Goal: Check status: Check status

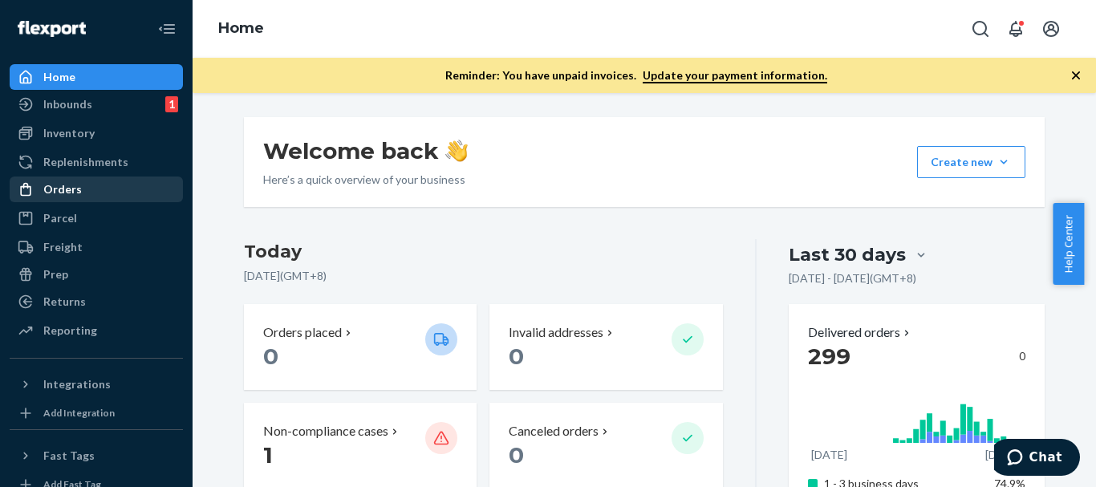
click at [83, 193] on div "Orders" at bounding box center [96, 189] width 170 height 22
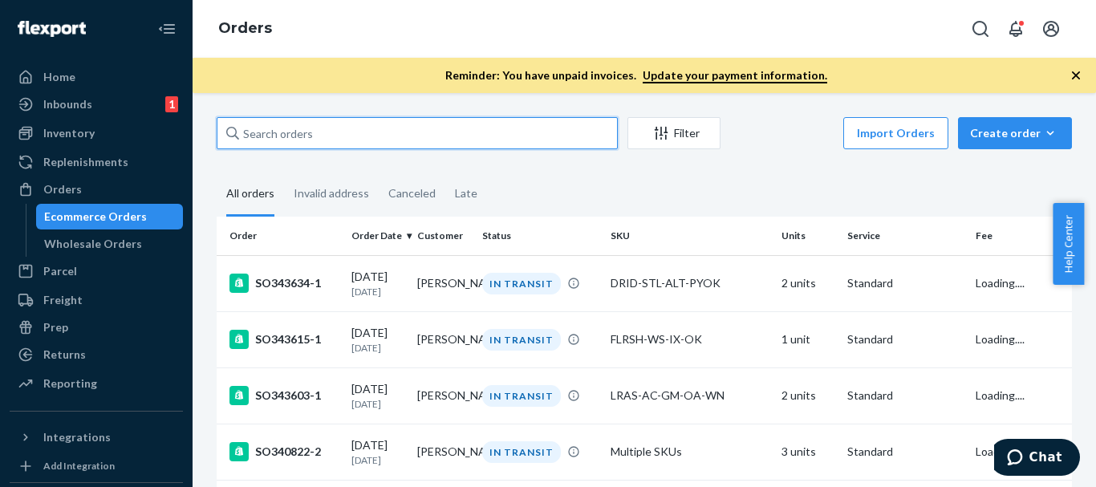
click at [473, 148] on input "text" at bounding box center [417, 133] width 401 height 32
paste input "137219182"
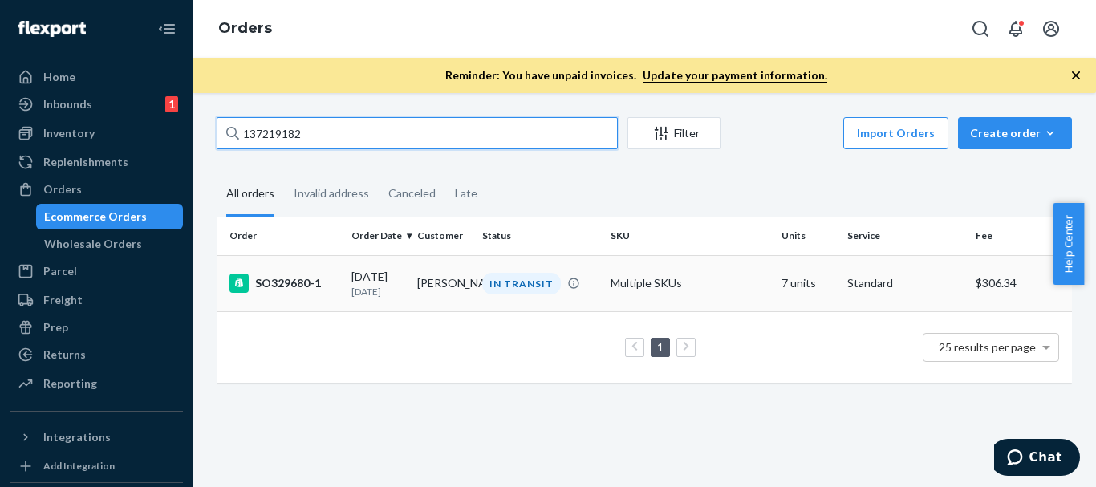
type input "137219182"
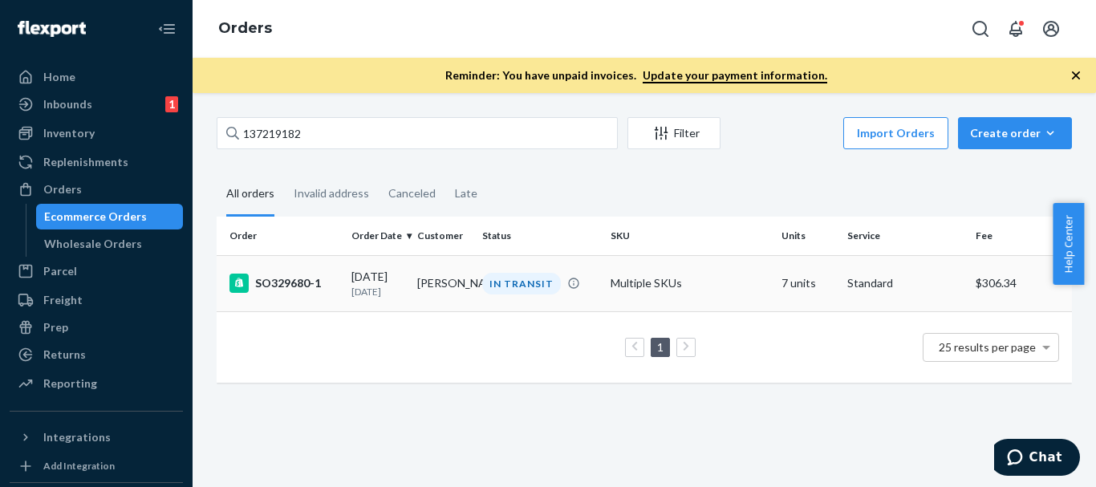
click at [500, 283] on div "IN TRANSIT" at bounding box center [521, 284] width 79 height 22
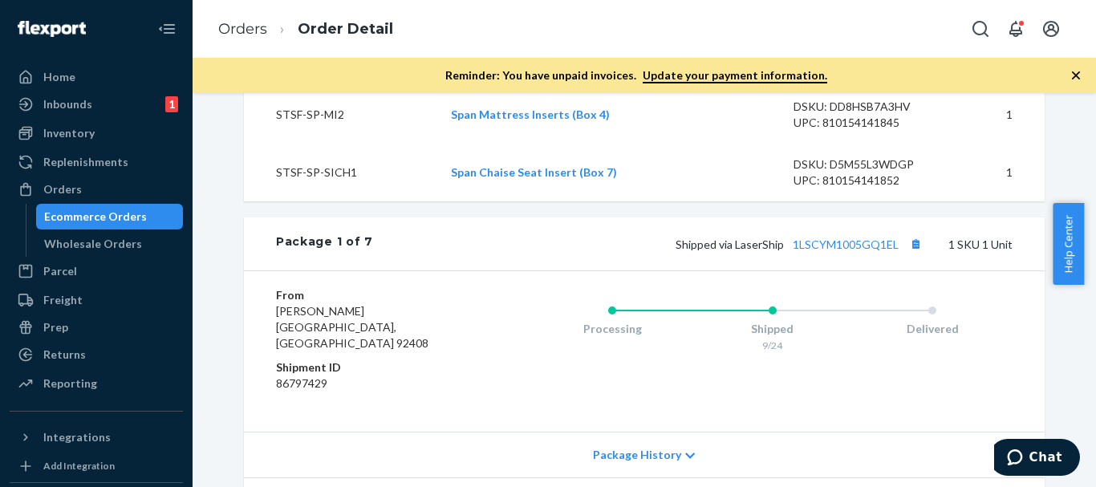
scroll to position [963, 0]
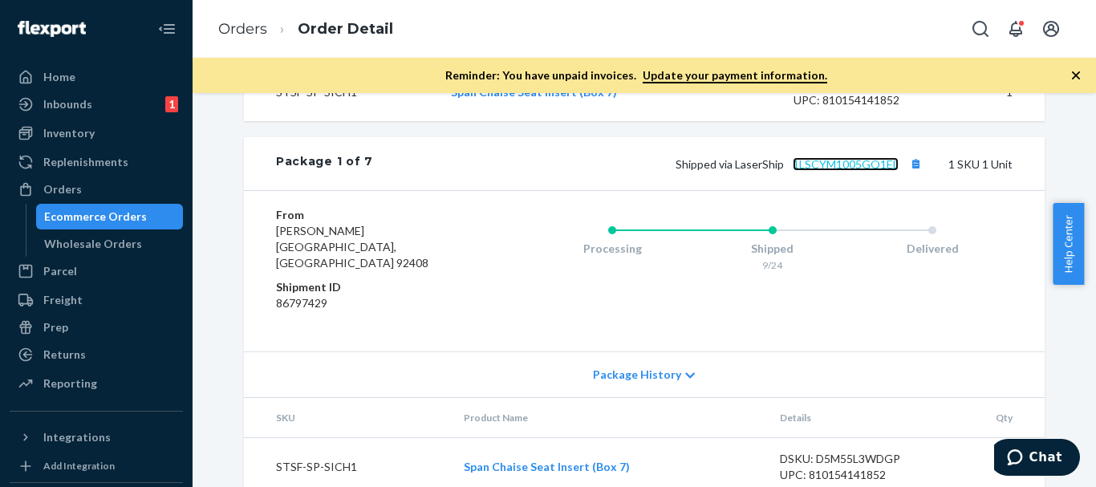
click at [808, 171] on link "1LSCYM1005GQ1EL" at bounding box center [846, 164] width 106 height 14
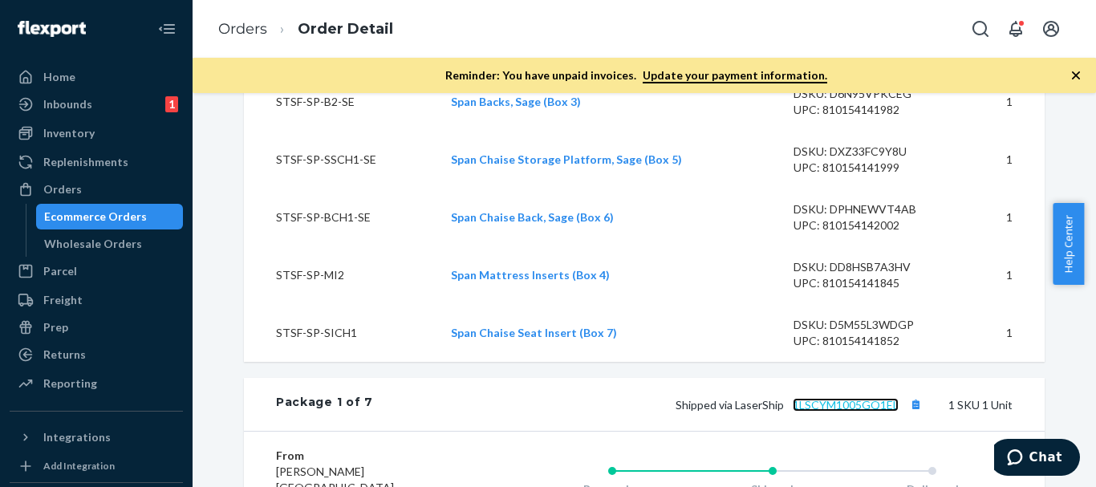
scroll to position [802, 0]
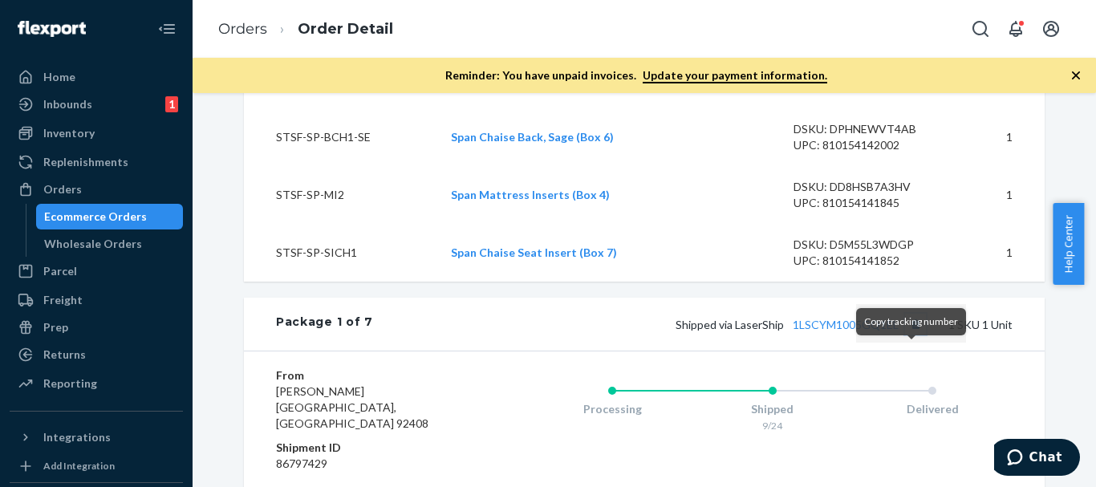
click at [912, 335] on button "Copy tracking number" at bounding box center [915, 324] width 21 height 21
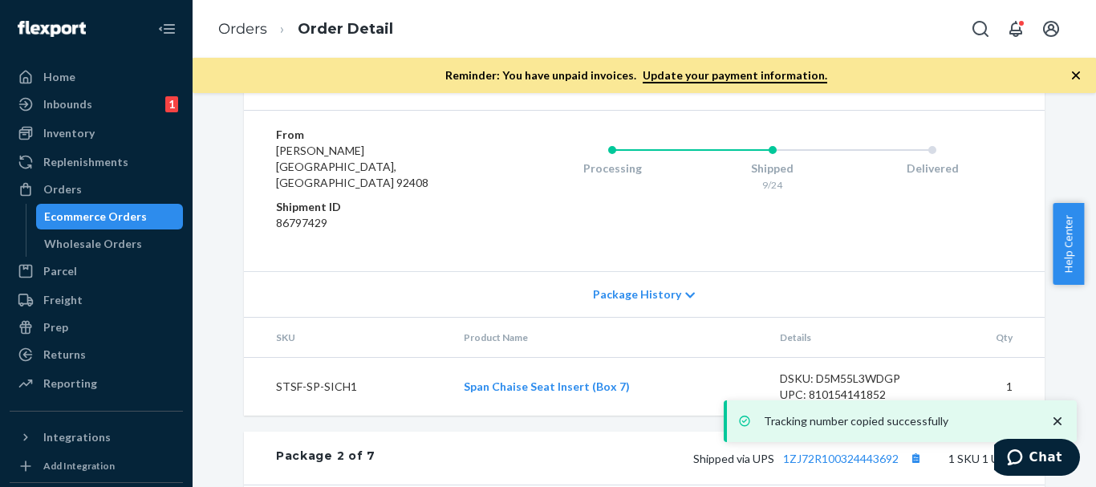
scroll to position [1203, 0]
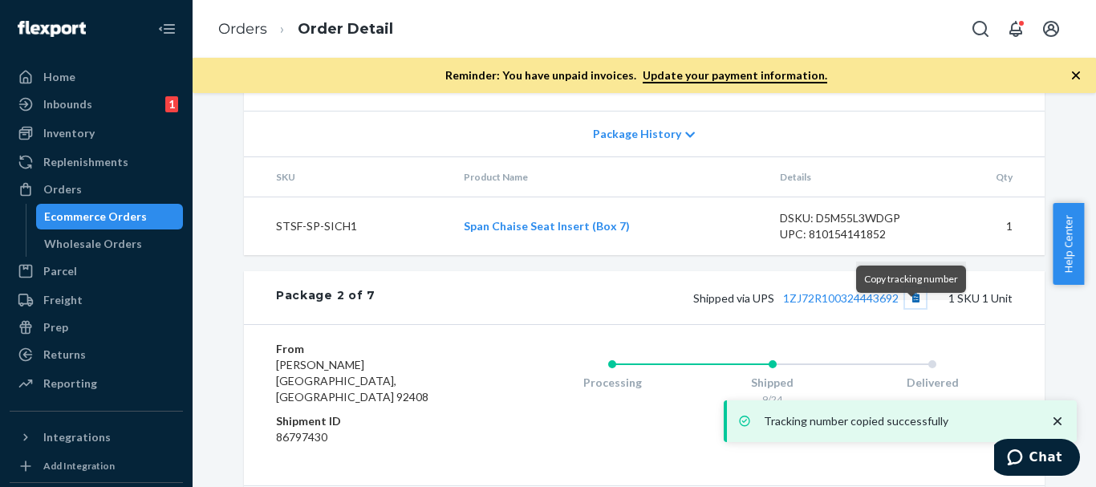
click at [905, 308] on button "Copy tracking number" at bounding box center [915, 297] width 21 height 21
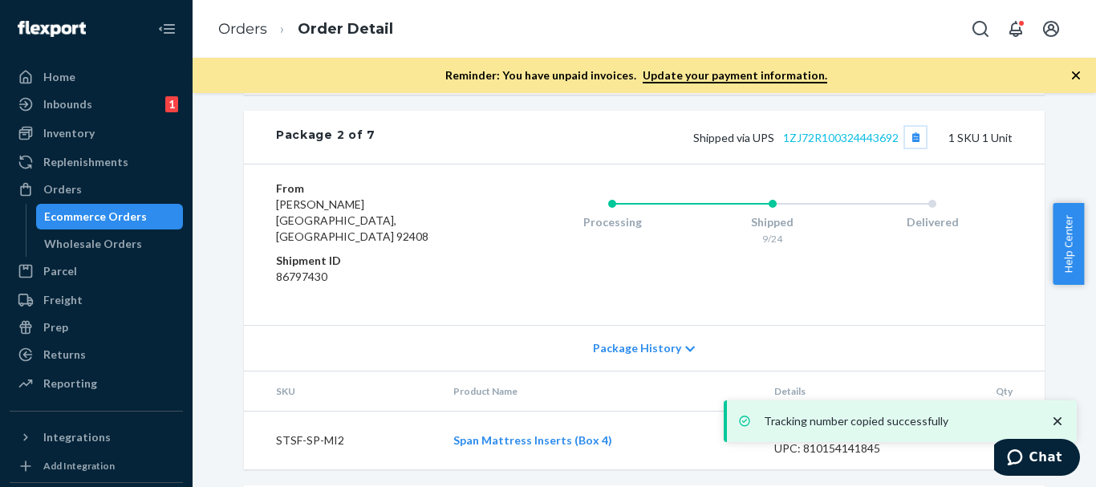
scroll to position [1524, 0]
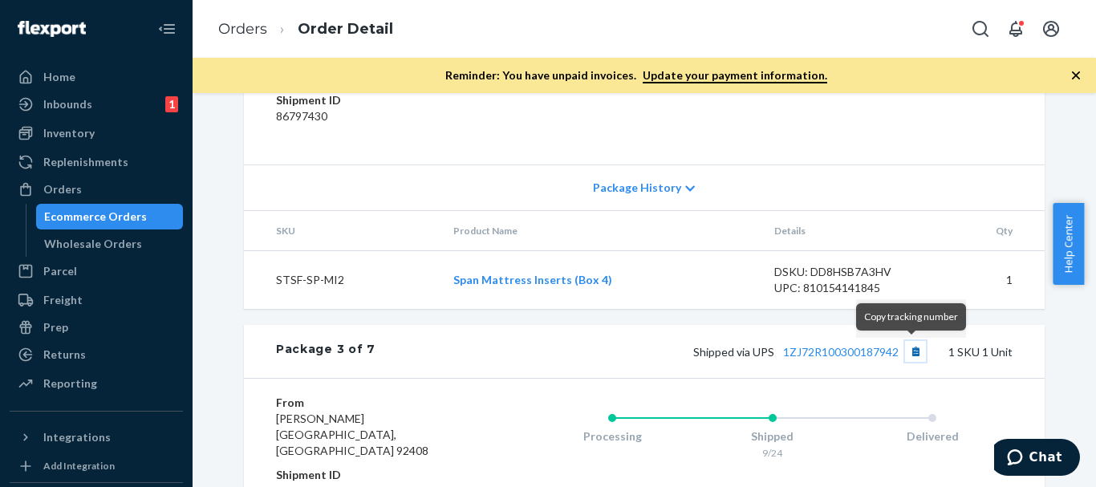
click at [907, 348] on button "Copy tracking number" at bounding box center [915, 351] width 21 height 21
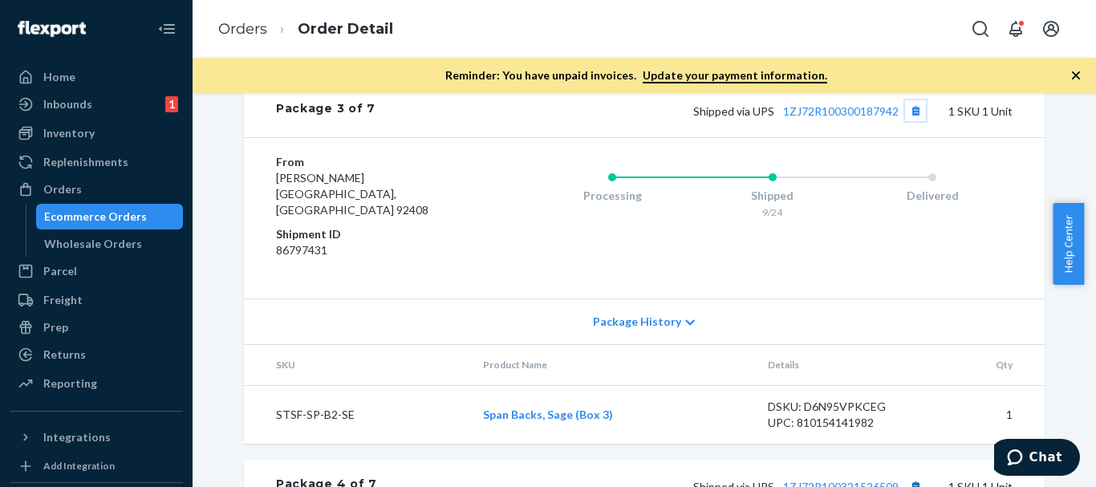
scroll to position [1845, 0]
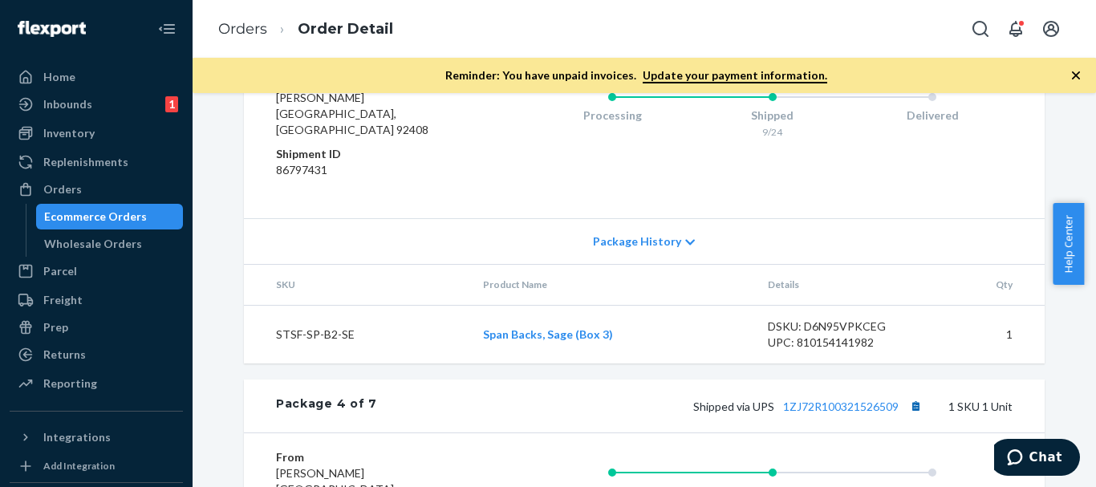
drag, startPoint x: 915, startPoint y: 376, endPoint x: 911, endPoint y: 385, distance: 10.1
click at [915, 379] on div "Package 4 of 7 Shipped via UPS 1ZJ72R100321526509 1 SKU 1 Unit" at bounding box center [644, 405] width 801 height 53
click at [909, 396] on button "Copy tracking number" at bounding box center [915, 406] width 21 height 21
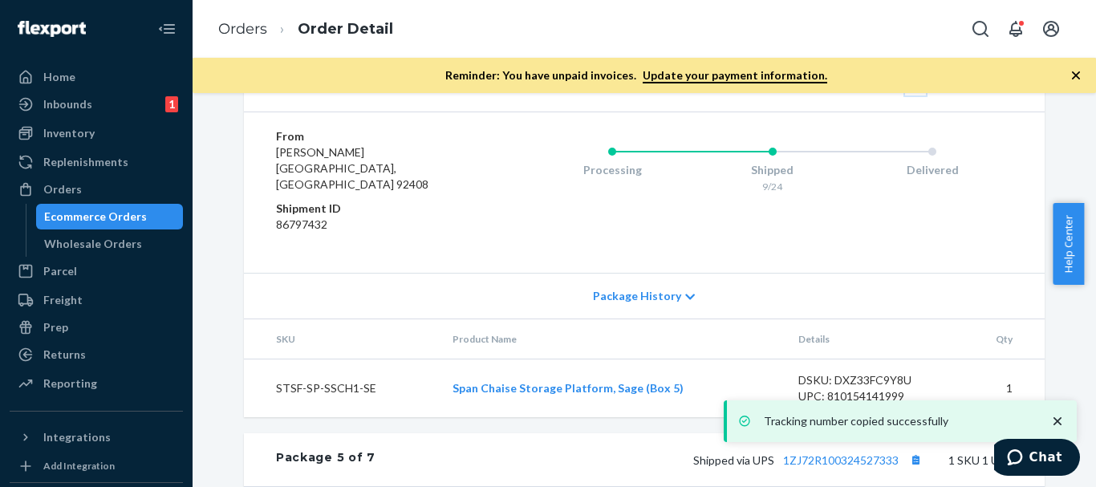
scroll to position [2246, 0]
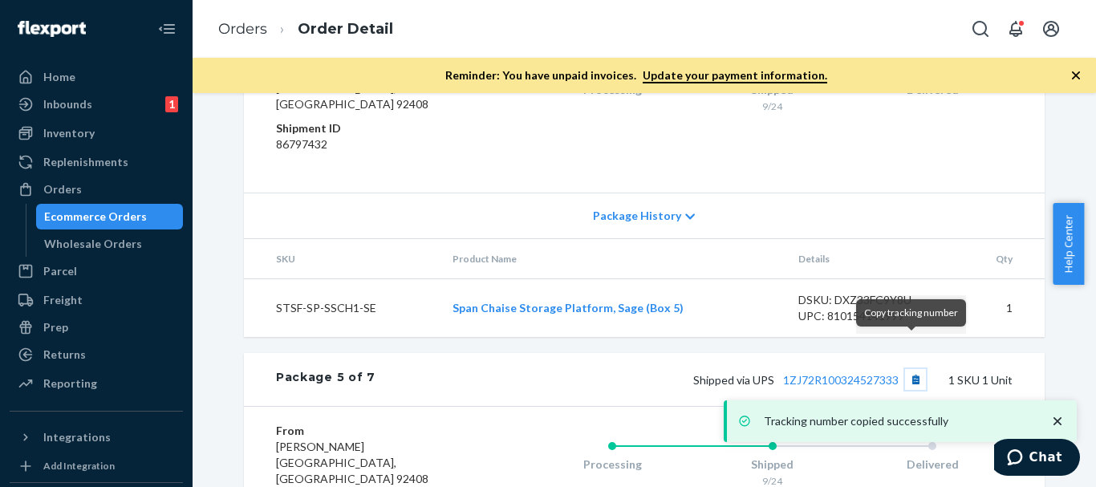
click at [916, 369] on button "Copy tracking number" at bounding box center [915, 379] width 21 height 21
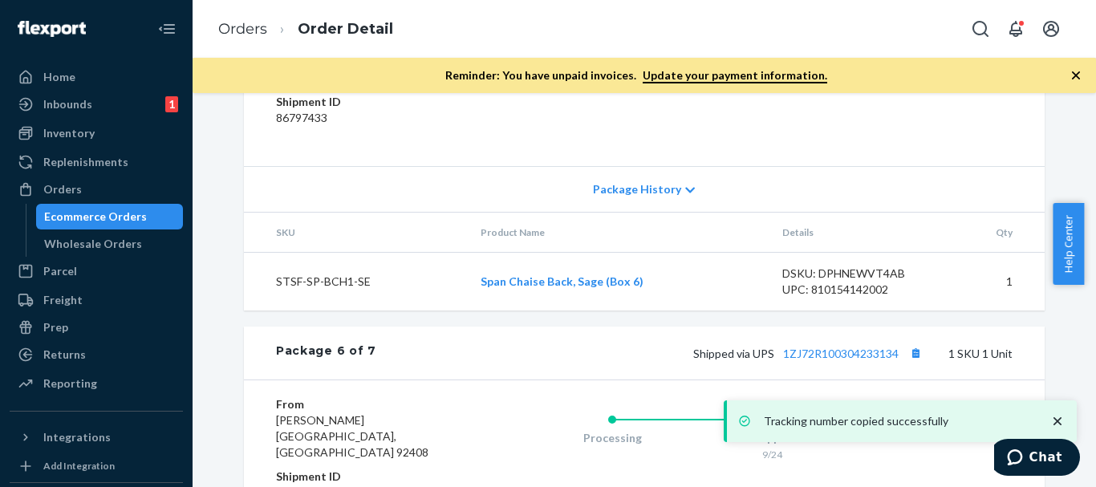
scroll to position [2728, 0]
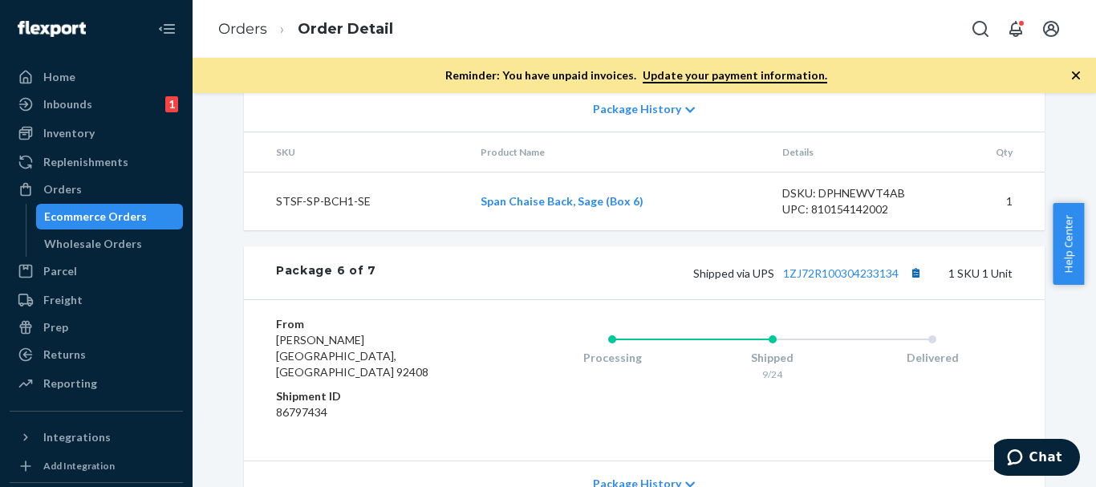
click at [912, 246] on div "Package 6 of 7 Shipped via UPS 1ZJ72R100304233134 1 SKU 1 Unit" at bounding box center [644, 272] width 801 height 53
click at [912, 262] on button "Copy tracking number" at bounding box center [915, 272] width 21 height 21
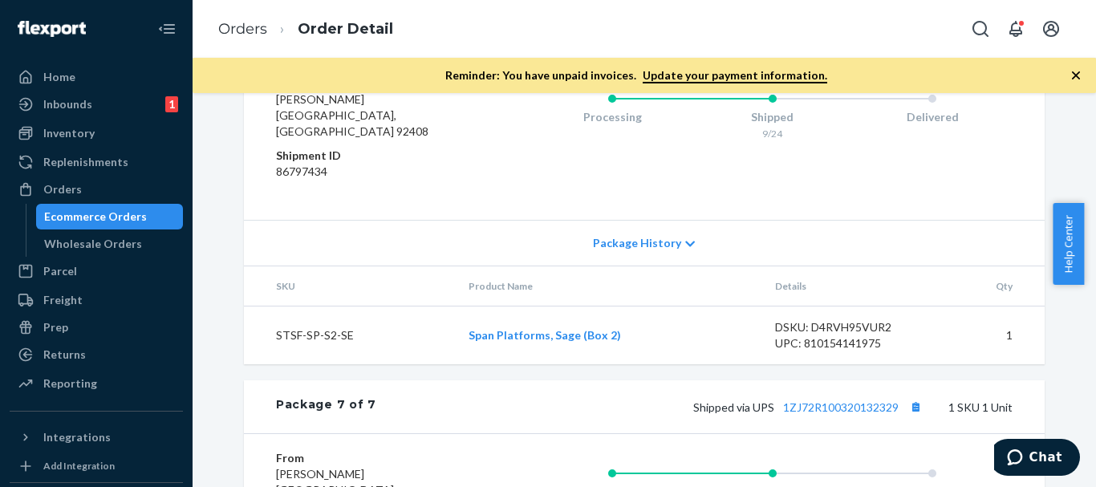
scroll to position [3129, 0]
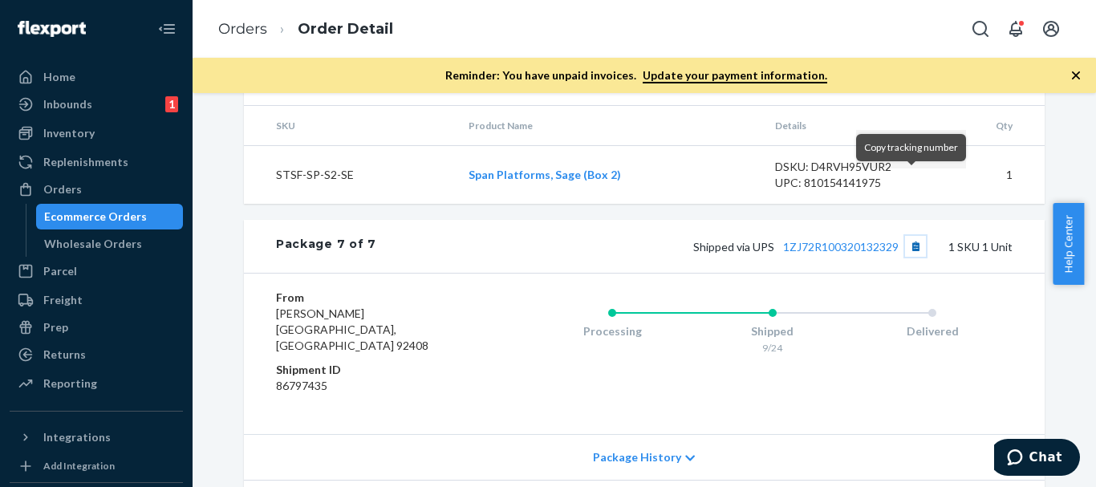
click at [917, 236] on button "Copy tracking number" at bounding box center [915, 246] width 21 height 21
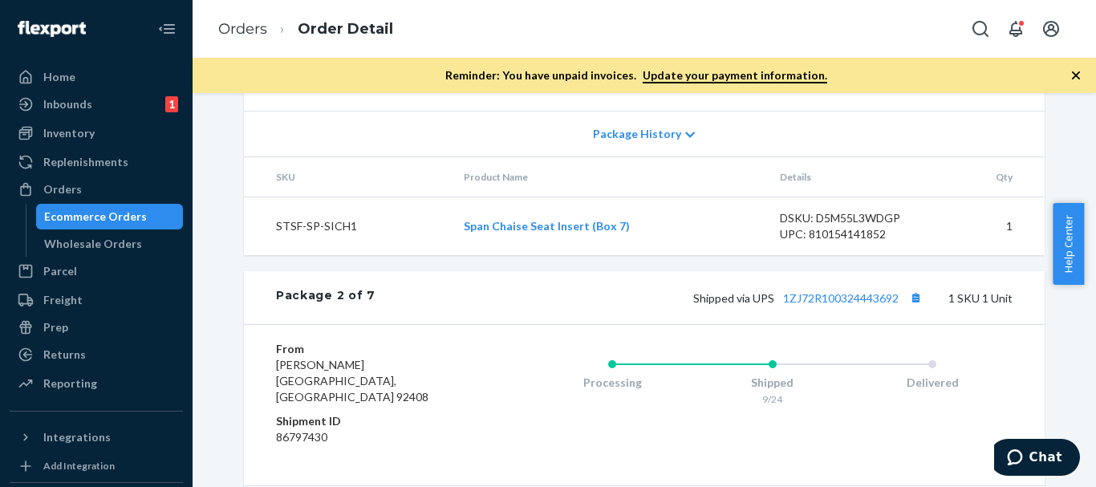
scroll to position [1284, 0]
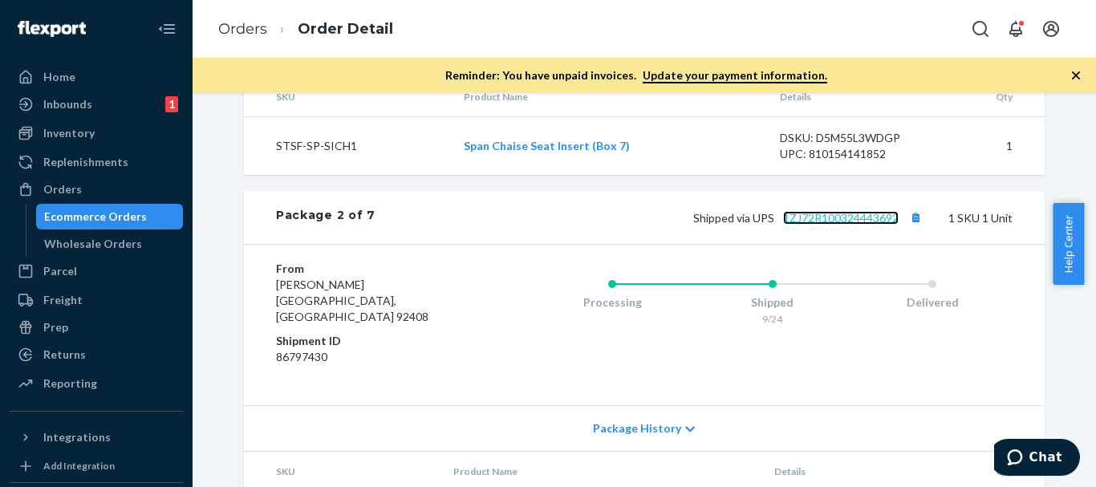
click at [834, 225] on link "1ZJ72R100324443692" at bounding box center [841, 218] width 116 height 14
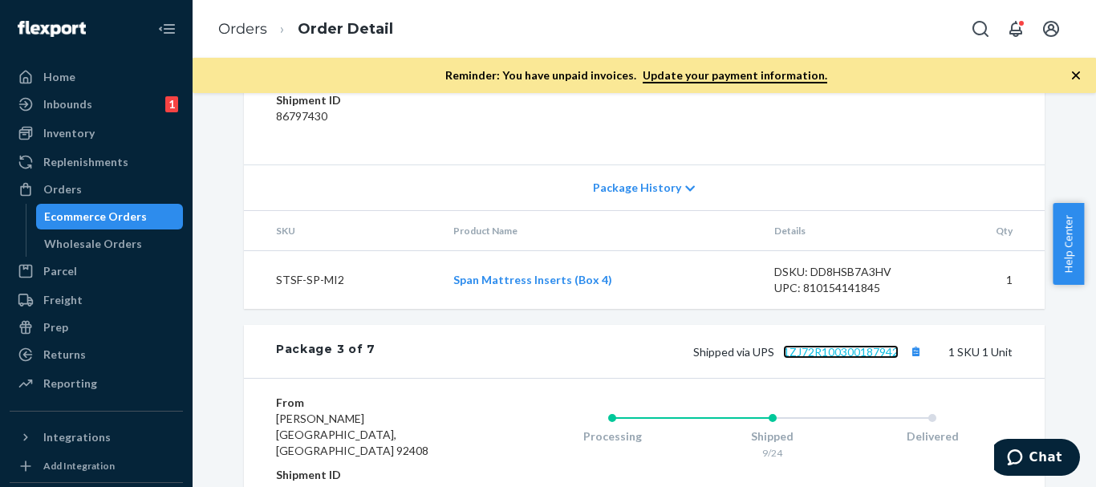
click at [811, 354] on link "1ZJ72R100300187942" at bounding box center [841, 352] width 116 height 14
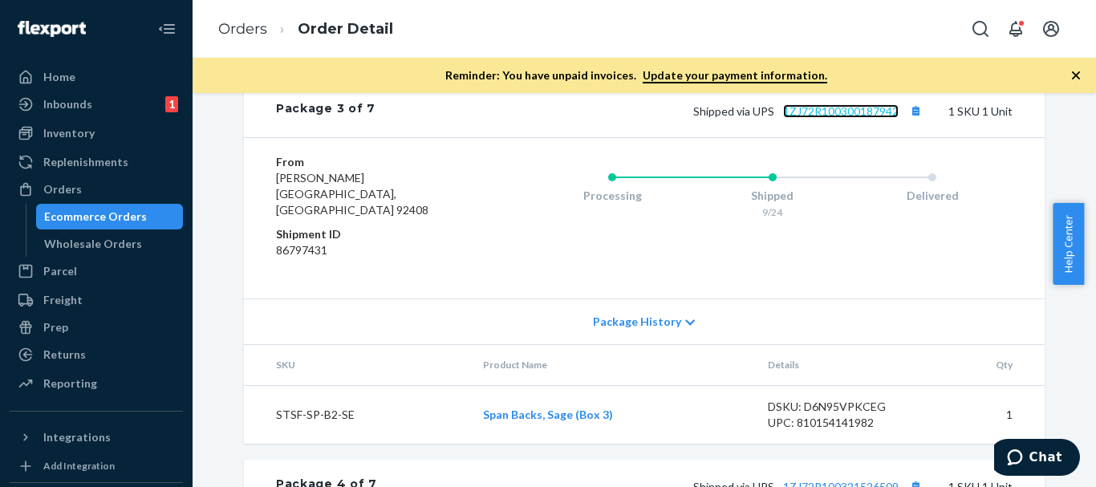
scroll to position [1845, 0]
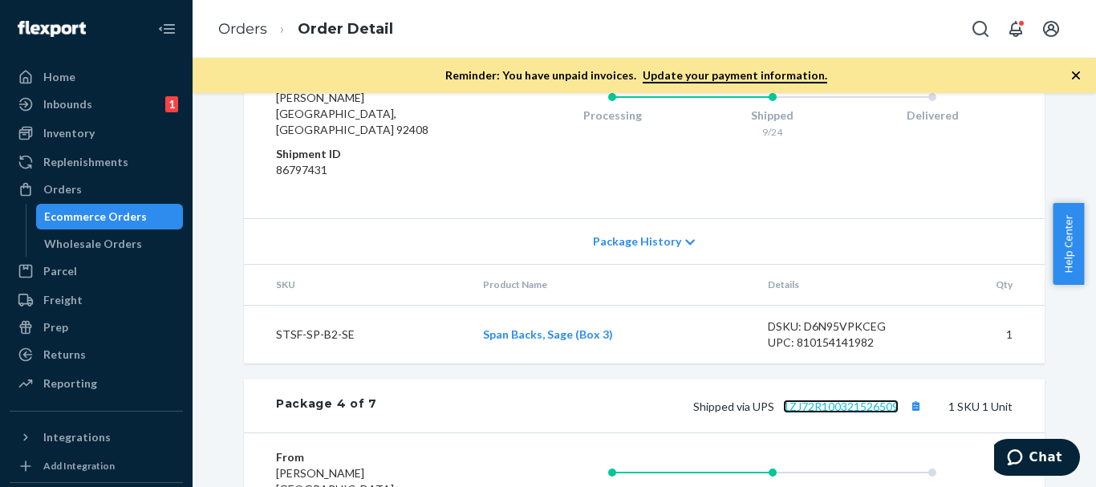
click at [820, 400] on link "1ZJ72R100321526509" at bounding box center [841, 407] width 116 height 14
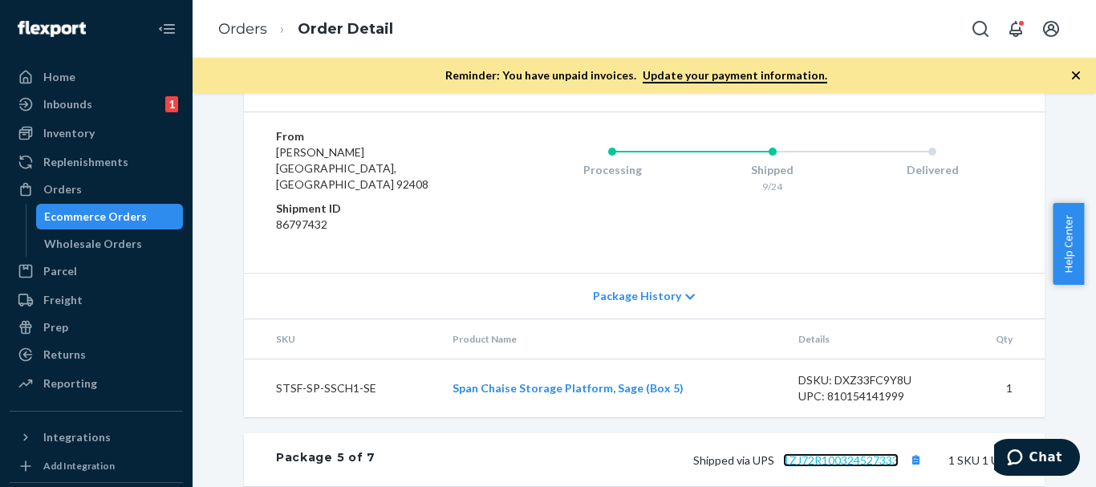
click at [850, 453] on link "1ZJ72R100324527333" at bounding box center [841, 460] width 116 height 14
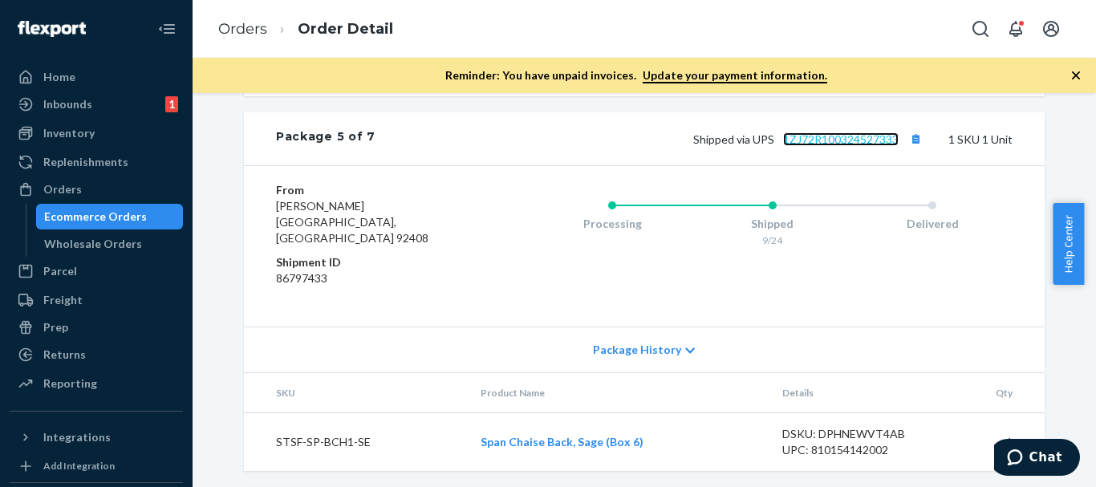
scroll to position [2648, 0]
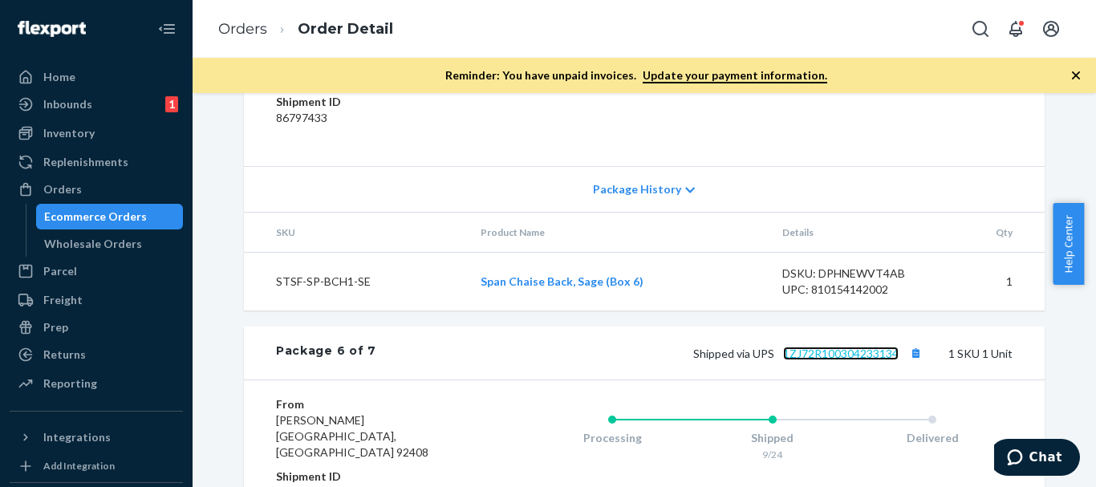
click at [849, 347] on link "1ZJ72R100304233134" at bounding box center [841, 354] width 116 height 14
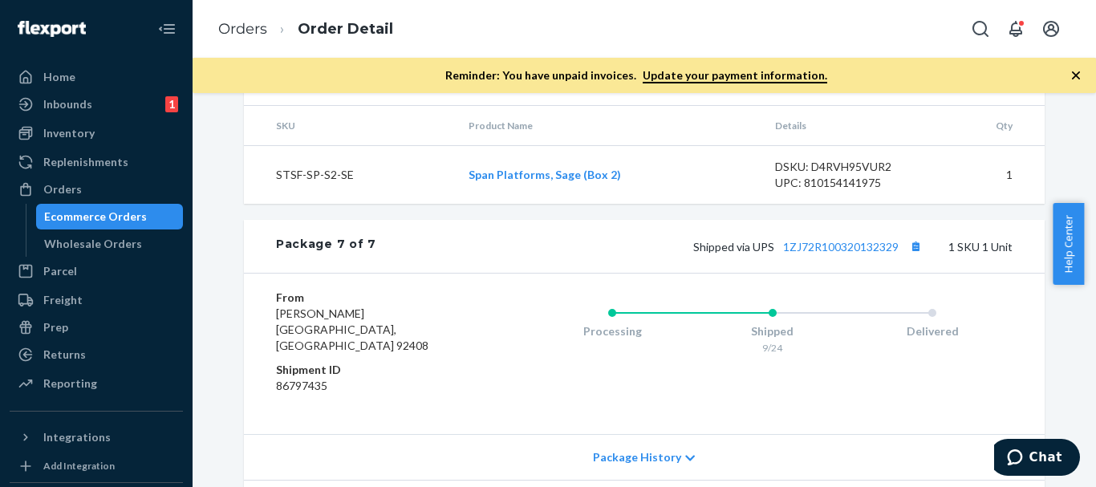
scroll to position [3159, 0]
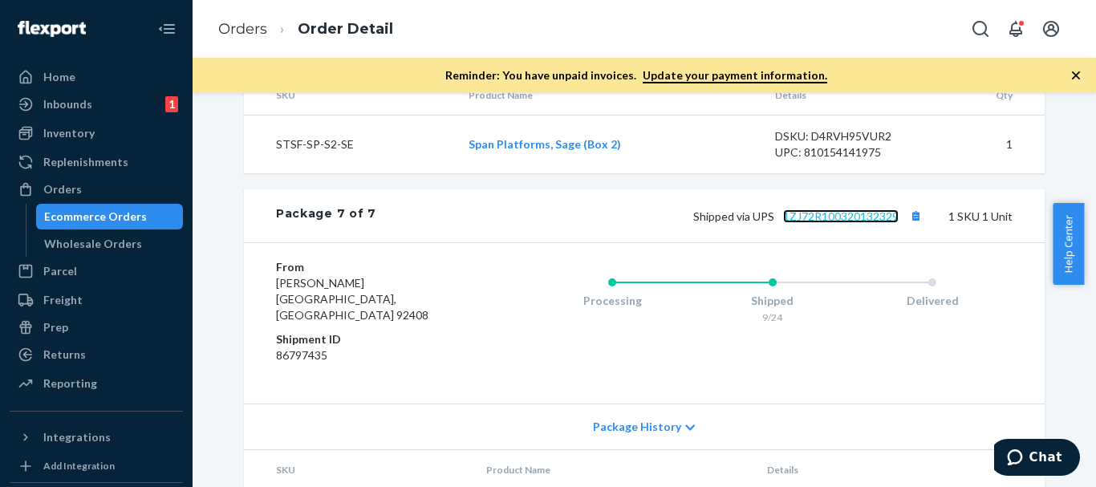
click at [821, 209] on link "1ZJ72R100320132329" at bounding box center [841, 216] width 116 height 14
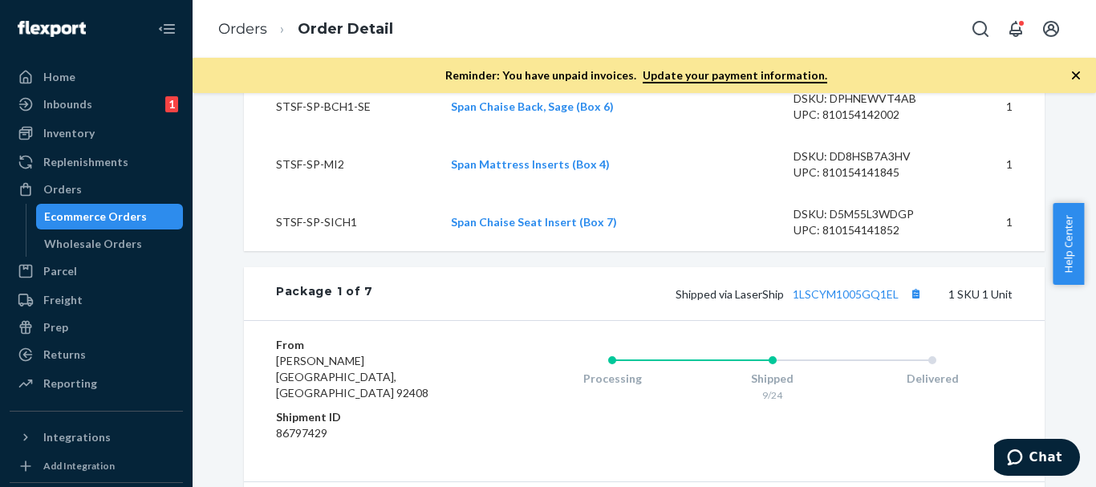
scroll to position [913, 0]
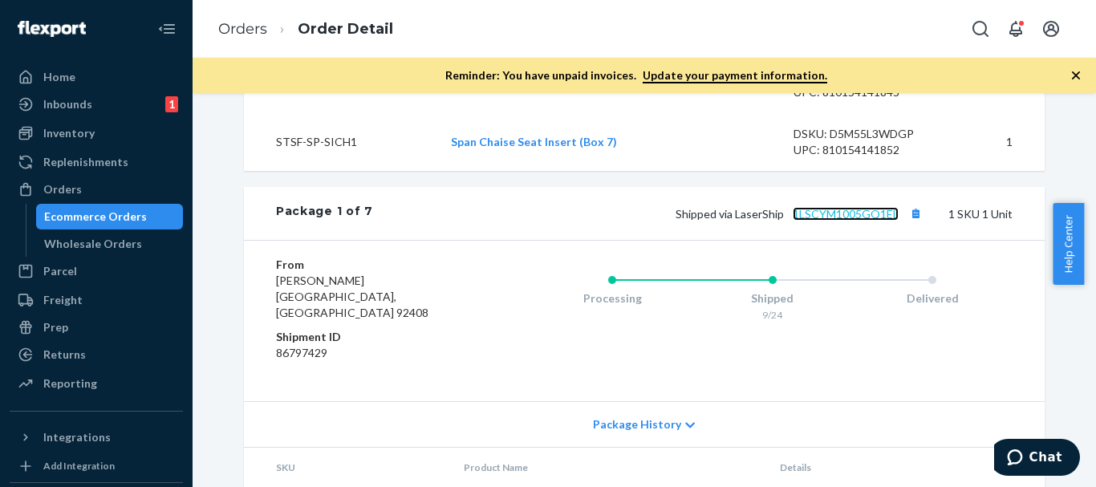
click at [842, 221] on link "1LSCYM1005GQ1EL" at bounding box center [846, 214] width 106 height 14
